Goal: Check status: Check status

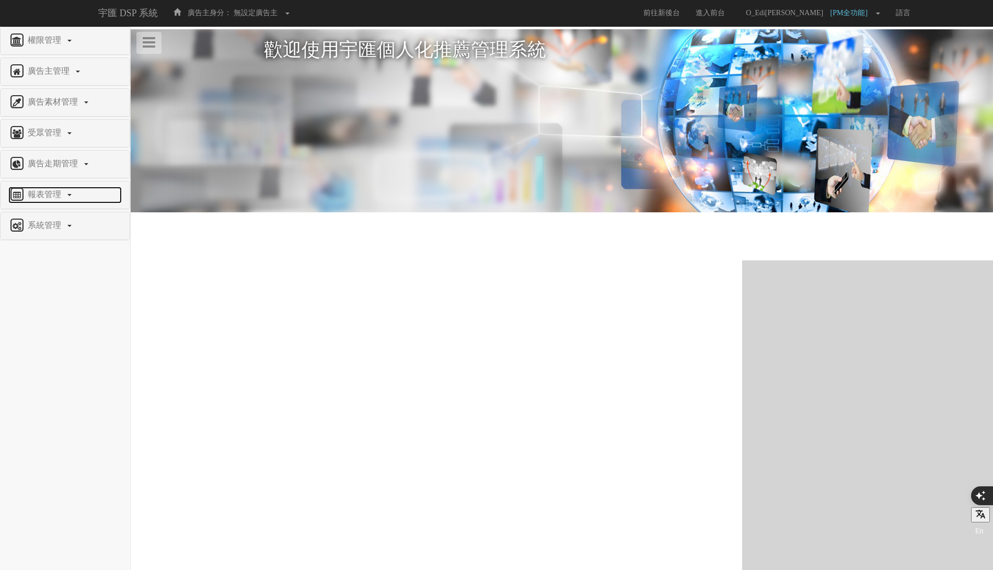
click at [70, 188] on link "報表管理" at bounding box center [64, 195] width 113 height 17
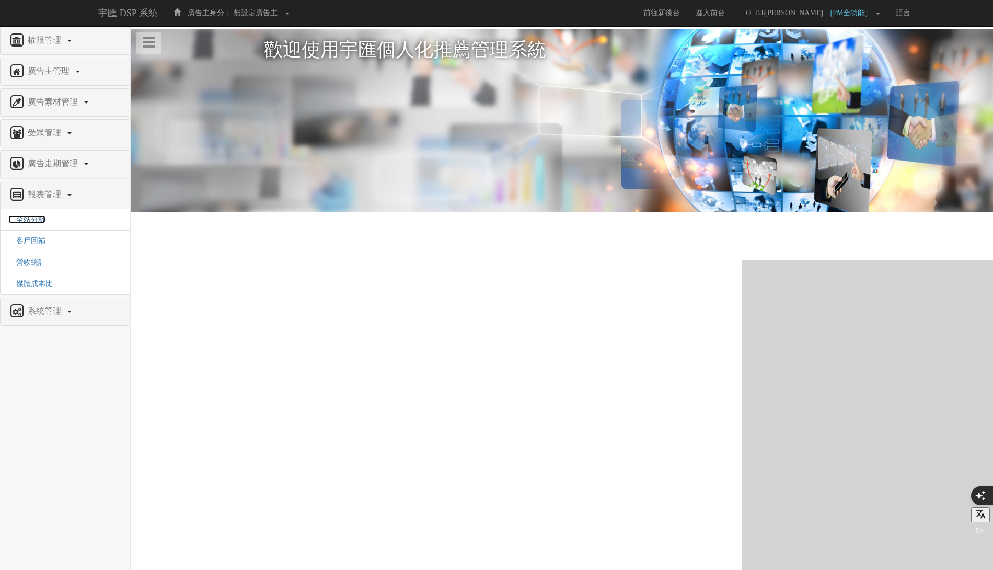
click at [37, 218] on span "全站分析" at bounding box center [26, 219] width 37 height 8
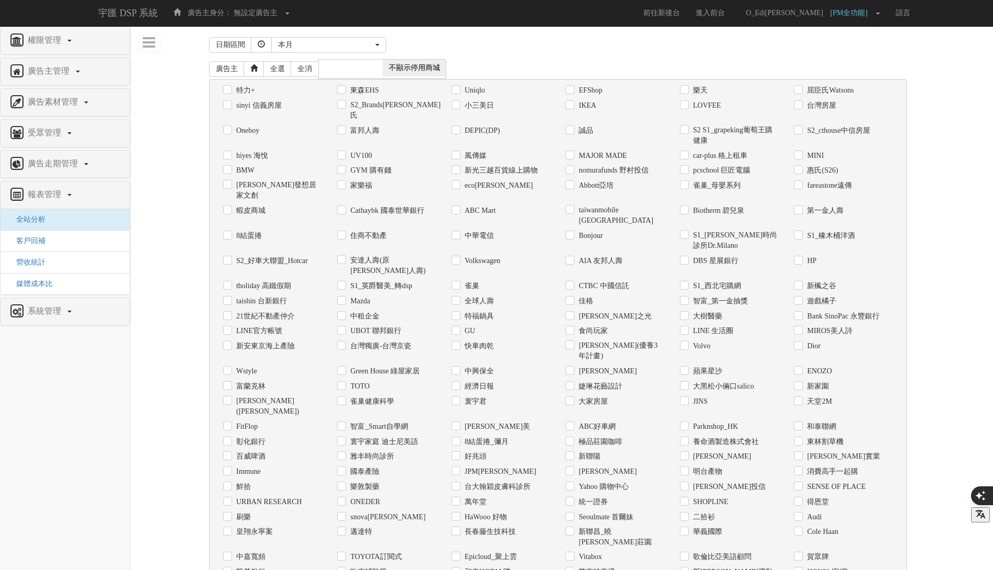
scroll to position [5, 0]
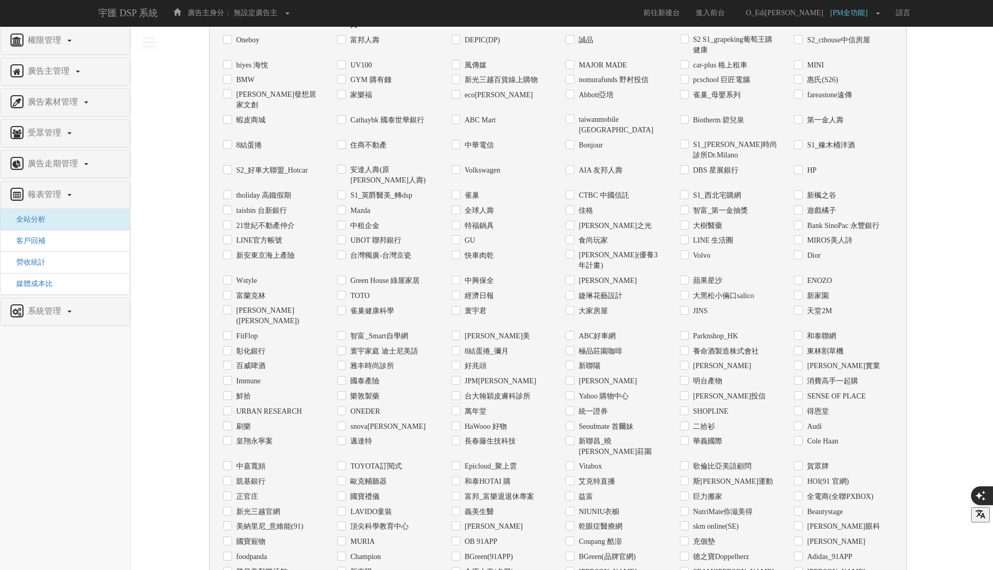
click at [598, 536] on label "Coupang 酷澎" at bounding box center [598, 541] width 45 height 10
click at [572, 538] on input "Coupang 酷澎" at bounding box center [568, 541] width 7 height 7
checkbox input "true"
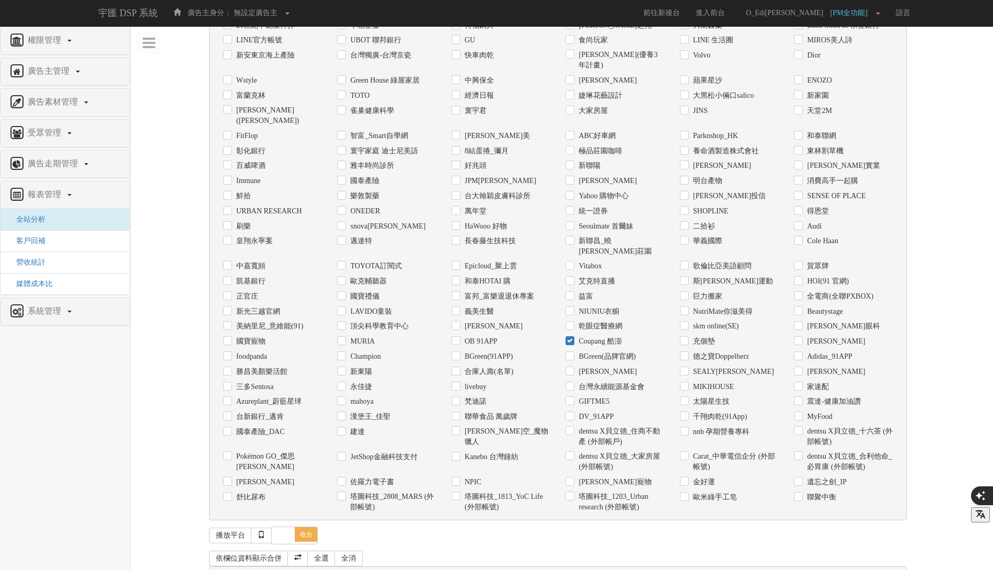
click at [233, 569] on div "日期" at bounding box center [272, 577] width 99 height 11
click at [229, 569] on div "日期" at bounding box center [272, 577] width 99 height 11
click at [228, 569] on input "日期" at bounding box center [226, 577] width 7 height 7
checkbox input "true"
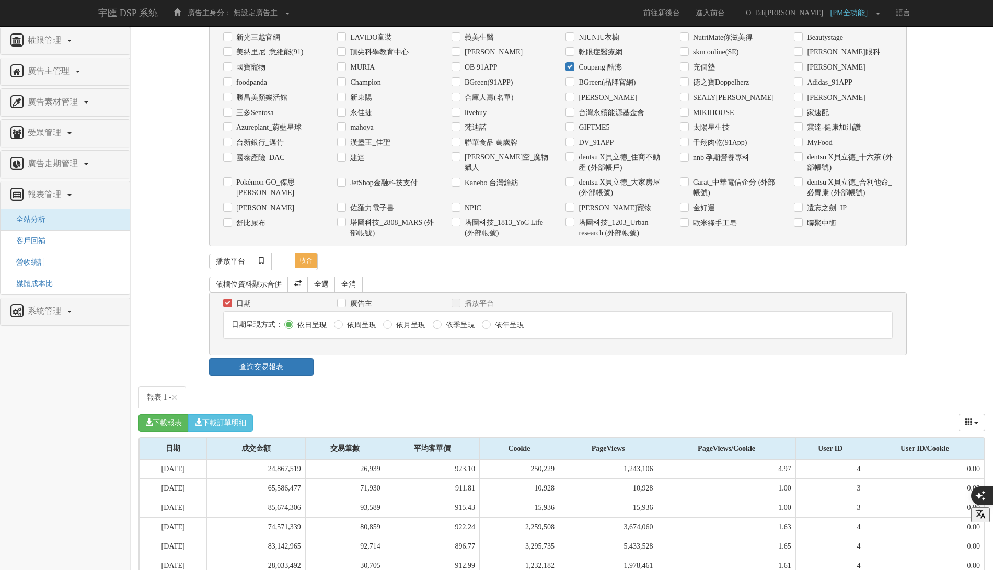
scroll to position [648, 0]
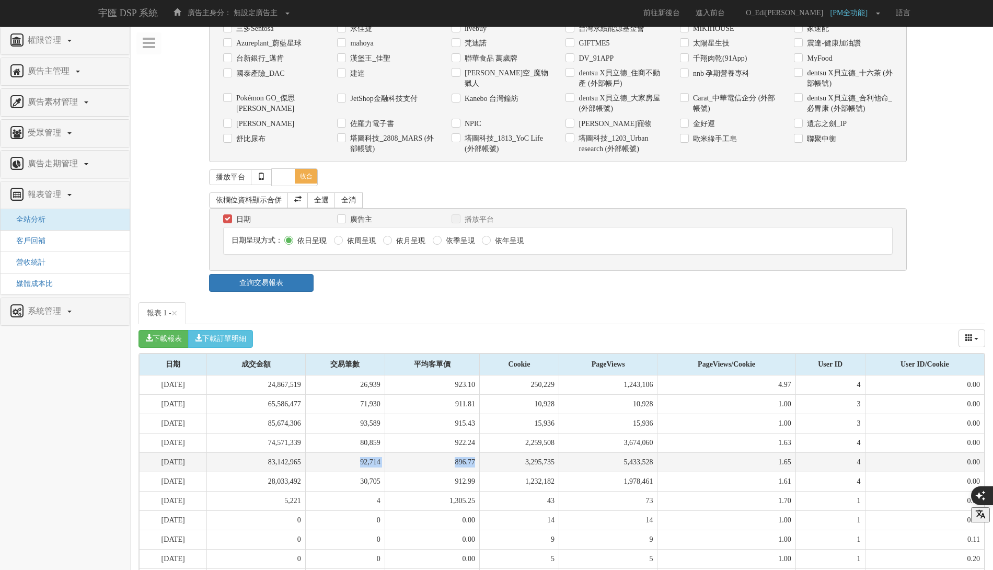
drag, startPoint x: 375, startPoint y: 397, endPoint x: 488, endPoint y: 397, distance: 112.4
click at [488, 452] on tr "2025-08-05 83,142,965 92,714 896.77 3,295,735 5,433,528 1.65 4 0.00" at bounding box center [562, 461] width 845 height 19
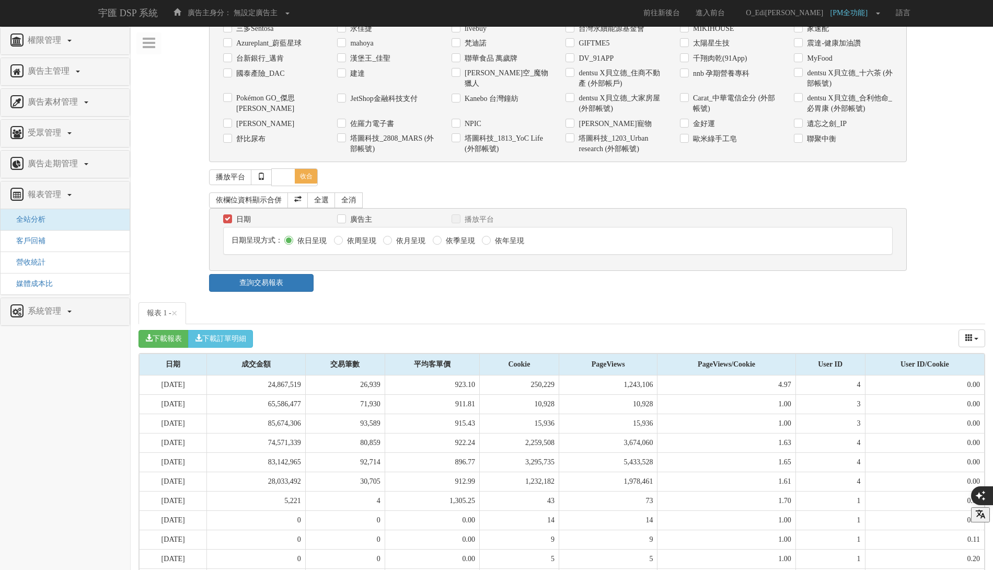
click at [483, 302] on ul "報表 1 - ×" at bounding box center [561, 313] width 847 height 22
